Goal: Task Accomplishment & Management: Complete application form

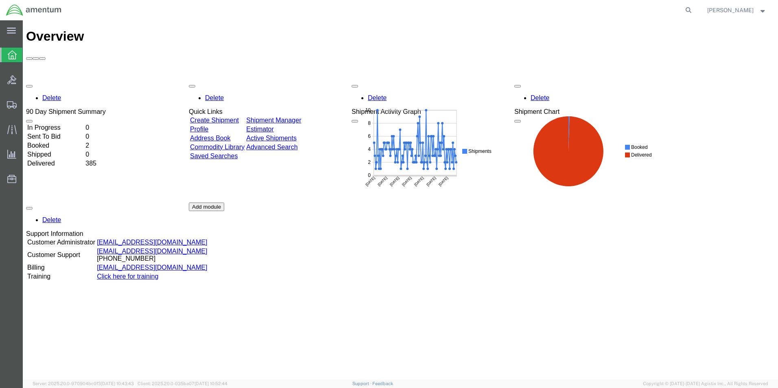
click at [221, 117] on link "Create Shipment" at bounding box center [214, 120] width 49 height 7
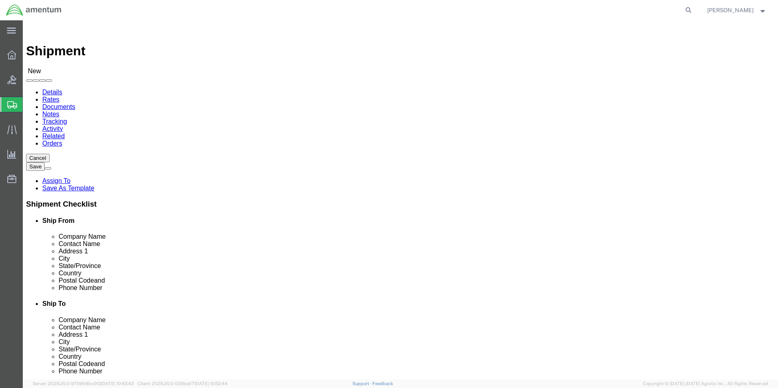
select select
select select "MYPROFILE"
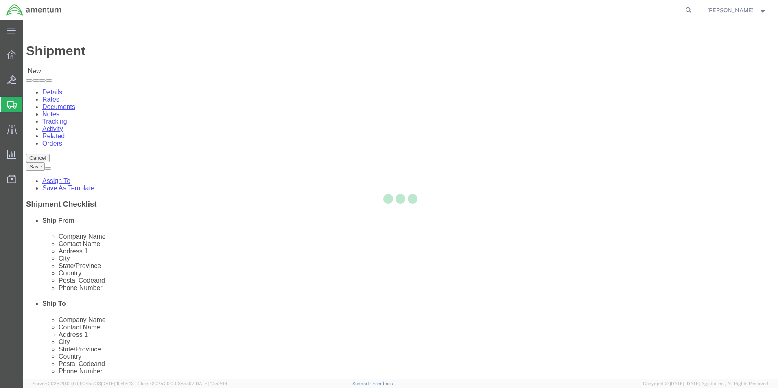
type input "Amentum Services, Inc."
type input "[PERSON_NAME]"
type input "5600 Air Cargo Road"
type input "[US_STATE][GEOGRAPHIC_DATA]"
type input "73159-1109"
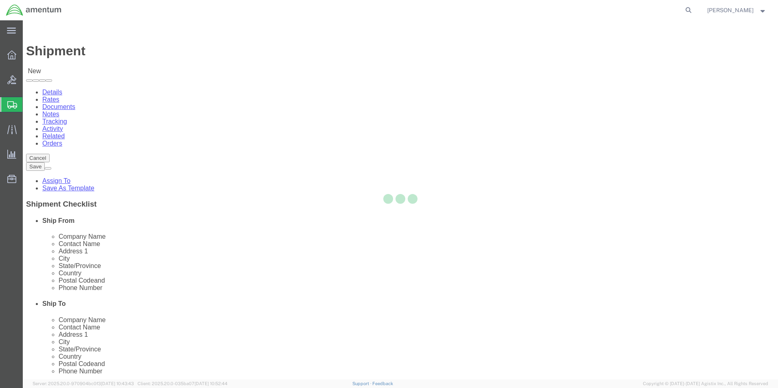
type input "[PHONE_NUMBER]"
type input "[PERSON_NAME][EMAIL_ADDRESS][PERSON_NAME][DOMAIN_NAME]"
checkbox input "true"
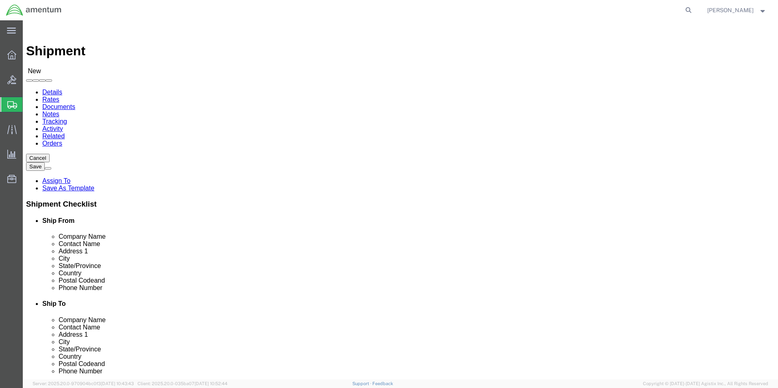
select select "OK"
type input "dtm"
select select "49921"
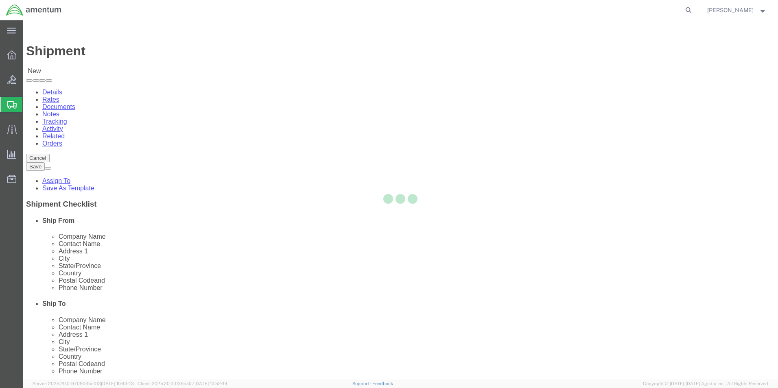
type input "Amentum Services, Inc"
type input "[PERSON_NAME]"
type input "[STREET_ADDRESS]"
type input "Building 1422"
type input "Selfridge"
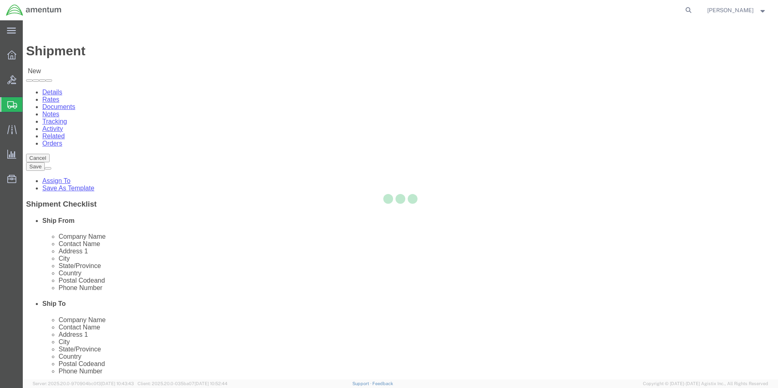
type input "48045"
type input "[PHONE_NUMBER]"
type input "[PERSON_NAME][EMAIL_ADDRESS][PERSON_NAME][DOMAIN_NAME]"
checkbox input "true"
select select "MI"
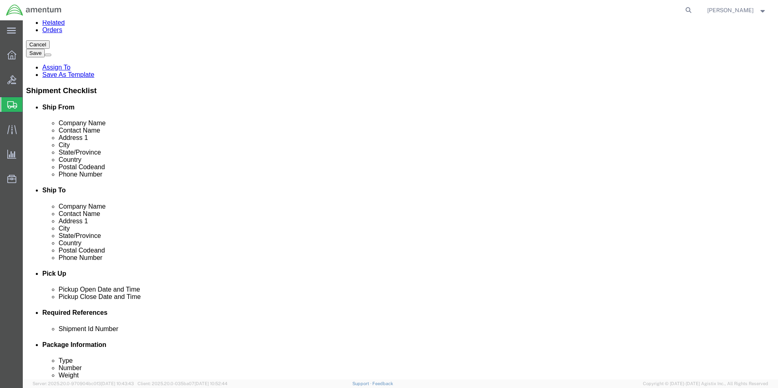
scroll to position [203, 0]
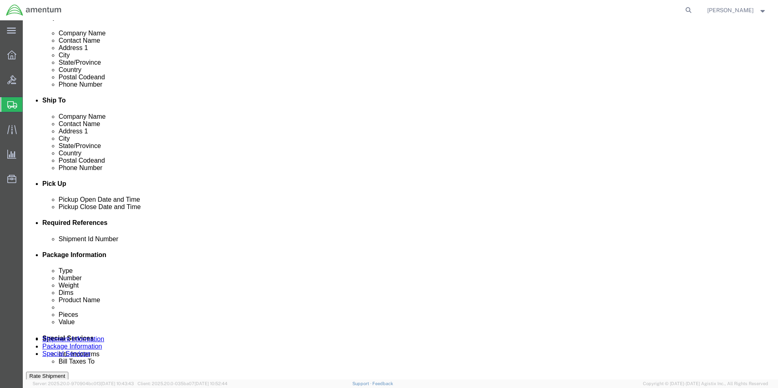
click button "Add reference"
click select "Select Account Type Activity ID Airline Appointment Number ASN Batch Request # …"
select select "DEPT"
click select "Select Account Type Activity ID Airline Appointment Number ASN Batch Request # …"
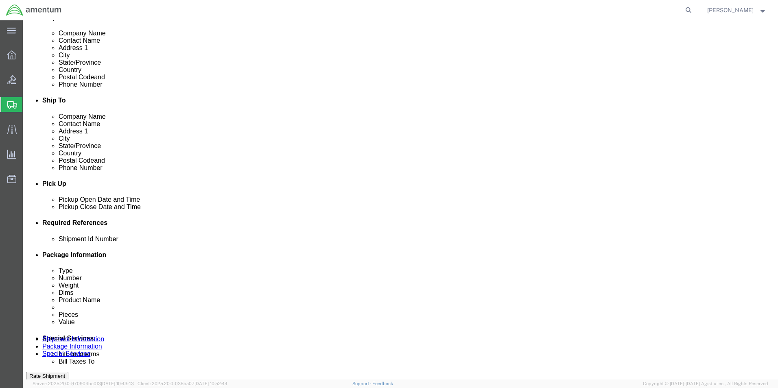
click select "Select Account Type Activity ID Airline Appointment Number ASN Batch Request # …"
select select "CUSTREF"
click select "Select Account Type Activity ID Airline Appointment Number ASN Batch Request # …"
click input "text"
type input "513-008108"
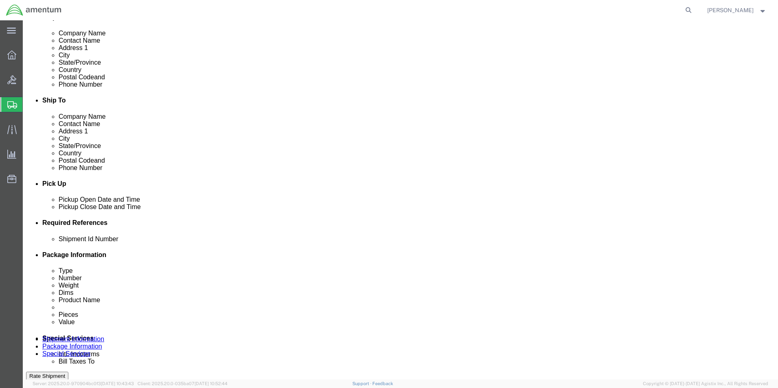
type input "513-008108"
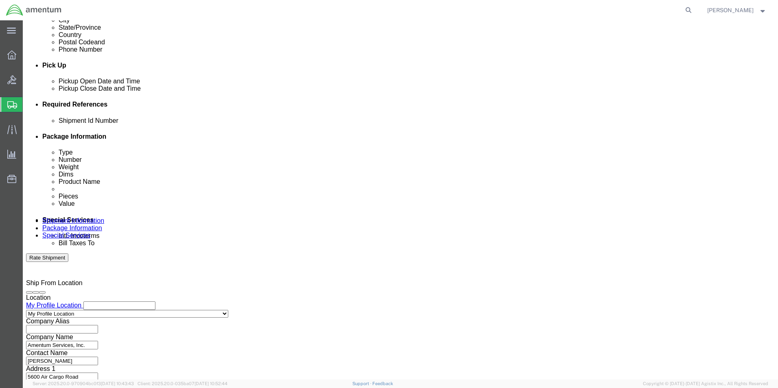
scroll to position [325, 0]
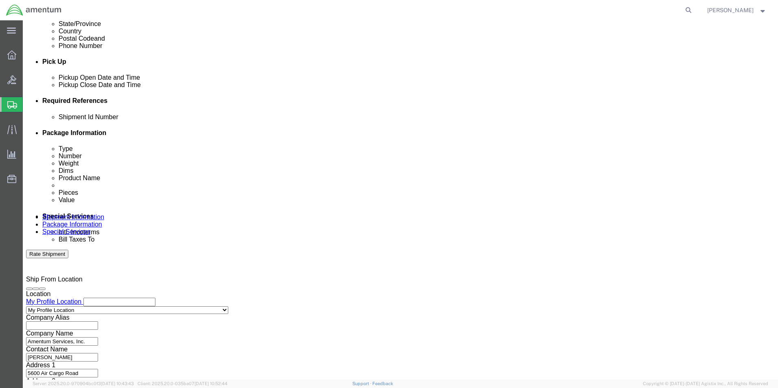
type input "CBP"
click button "Continue"
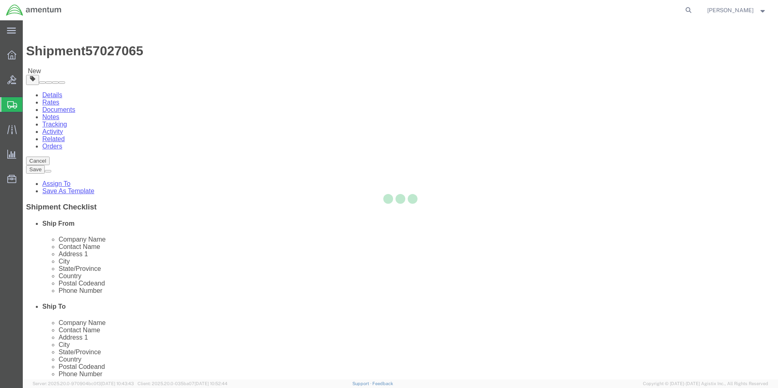
select select "CBOX"
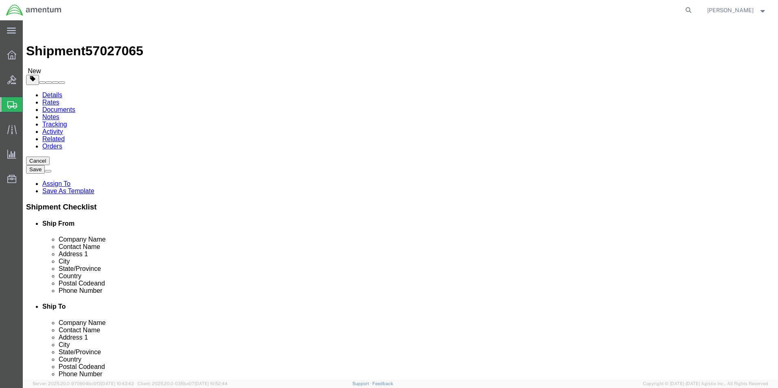
click input "text"
type input "20"
type input "6"
type input "5.00"
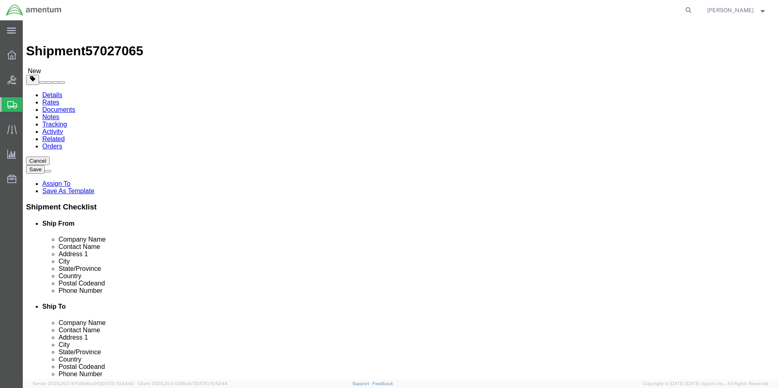
click link "Add Content"
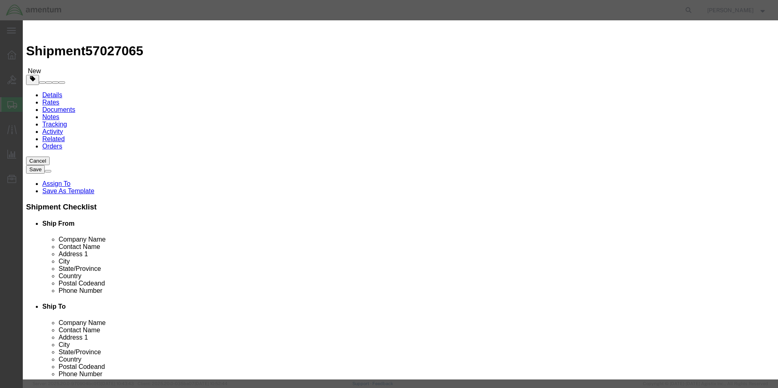
drag, startPoint x: 277, startPoint y: 80, endPoint x: 255, endPoint y: 59, distance: 30.5
click input "text"
type input "HEEL TANG"
type input "1"
type input "2000.00"
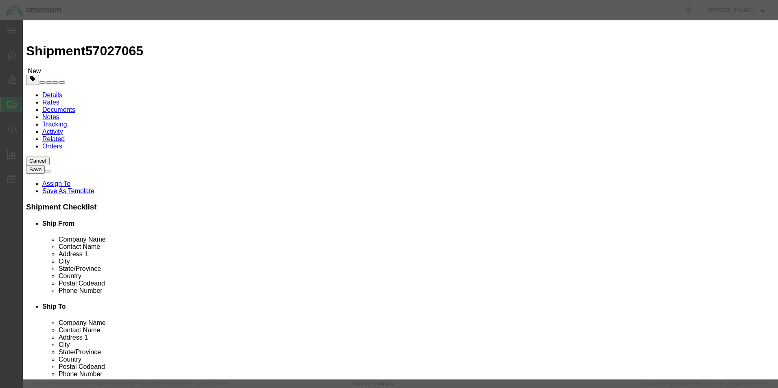
select select "USD"
click button "Save & Close"
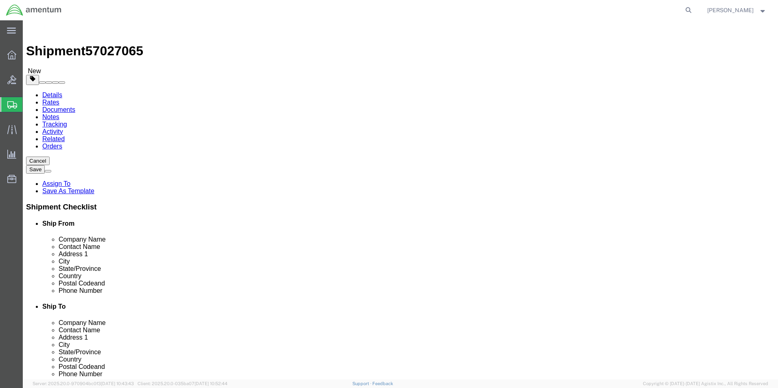
click dd "2000.00 USD"
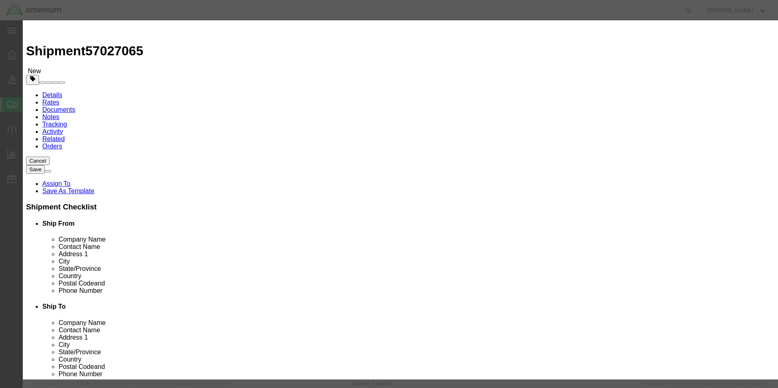
drag, startPoint x: 263, startPoint y: 94, endPoint x: 229, endPoint y: 97, distance: 34.7
click div "Total Value 2000.00 Select ADP AED AFN ALL AMD AOA ARS ATS AUD AWG AZN BAM BBD …"
type input "1200.00"
click button "Save & Close"
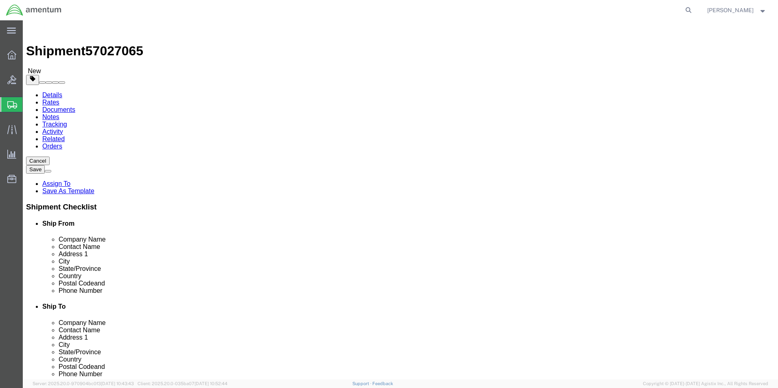
click button "Rate Shipment"
